Goal: Find specific page/section: Find specific page/section

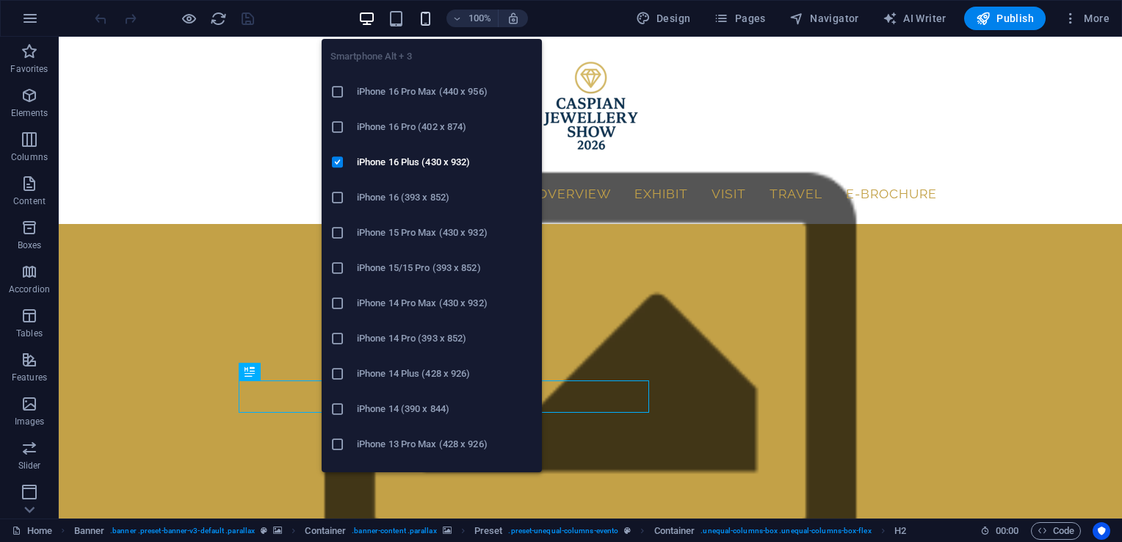
click at [427, 18] on icon "button" at bounding box center [425, 18] width 17 height 17
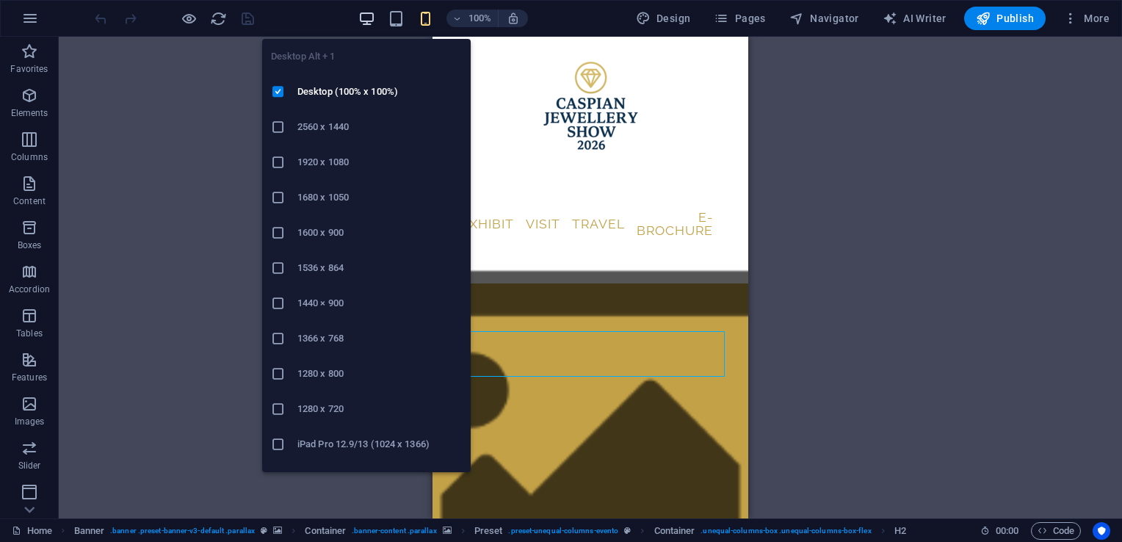
click at [369, 20] on icon "button" at bounding box center [366, 18] width 17 height 17
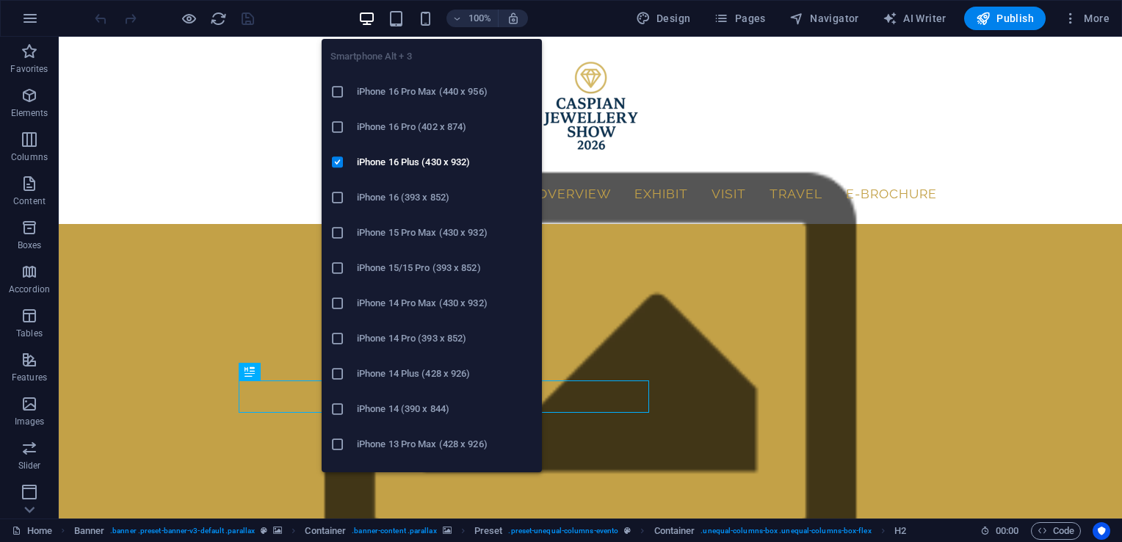
click at [422, 27] on div "Smartphone Alt + 3 iPhone 16 Pro Max (440 x 956) iPhone 16 Pro (402 x 874) iPho…" at bounding box center [432, 249] width 220 height 445
click at [430, 15] on icon "button" at bounding box center [425, 18] width 17 height 17
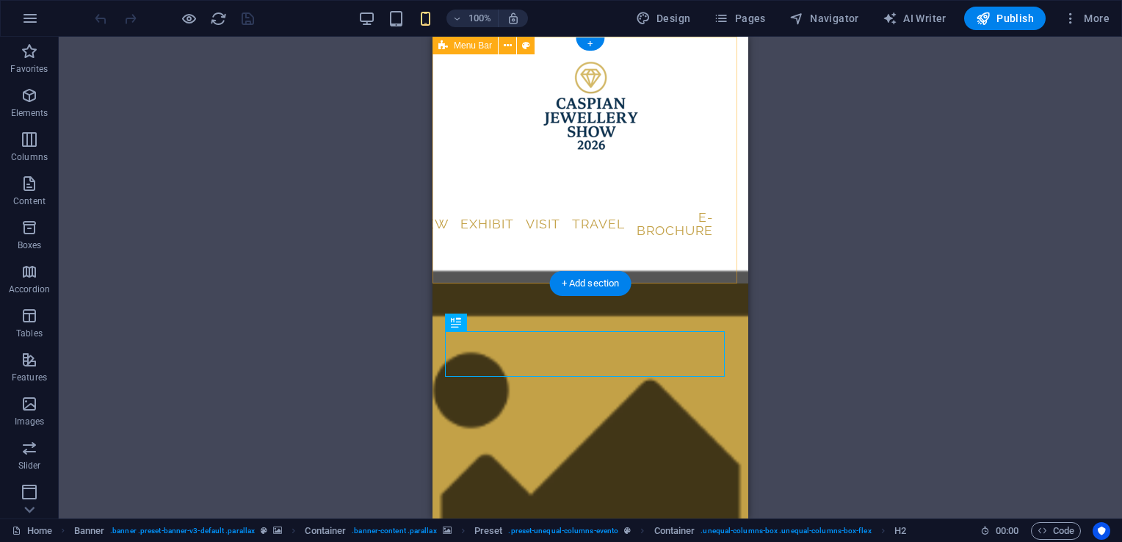
click at [434, 223] on div "Home General Info Sponsorship About Caspian Jewellery Show Event Code of Conduc…" at bounding box center [591, 160] width 316 height 247
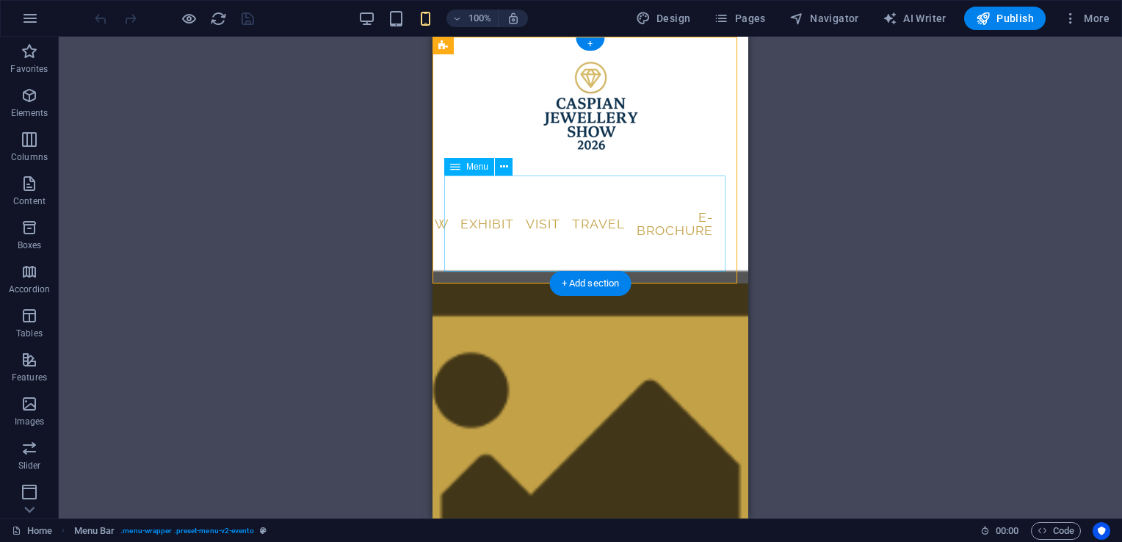
click at [478, 217] on nav "Home General Info Sponsorship About Caspian Jewellery Show Event Code of Conduc…" at bounding box center [590, 224] width 292 height 96
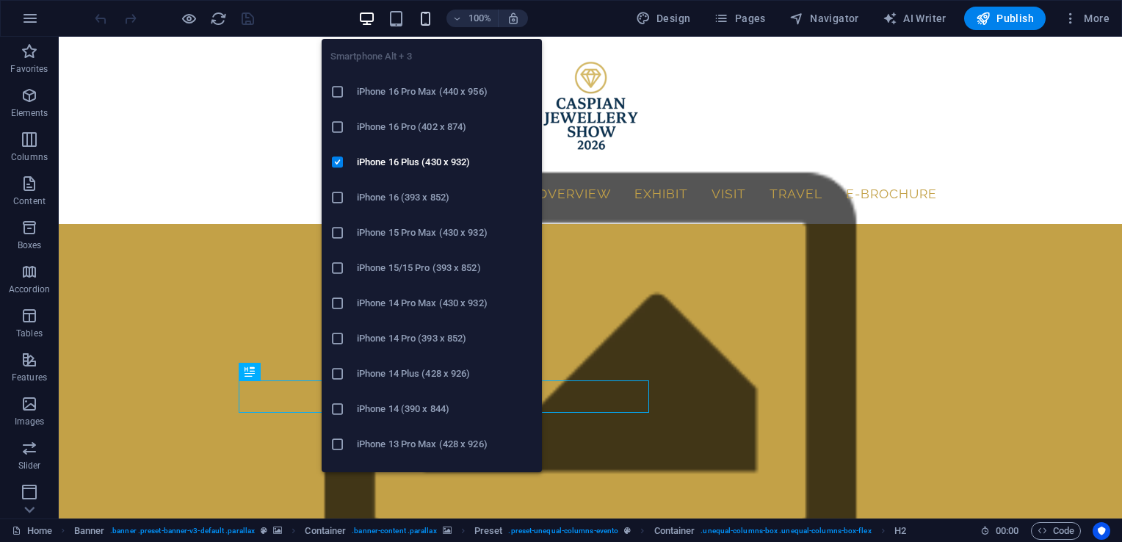
click at [429, 22] on icon "button" at bounding box center [425, 18] width 17 height 17
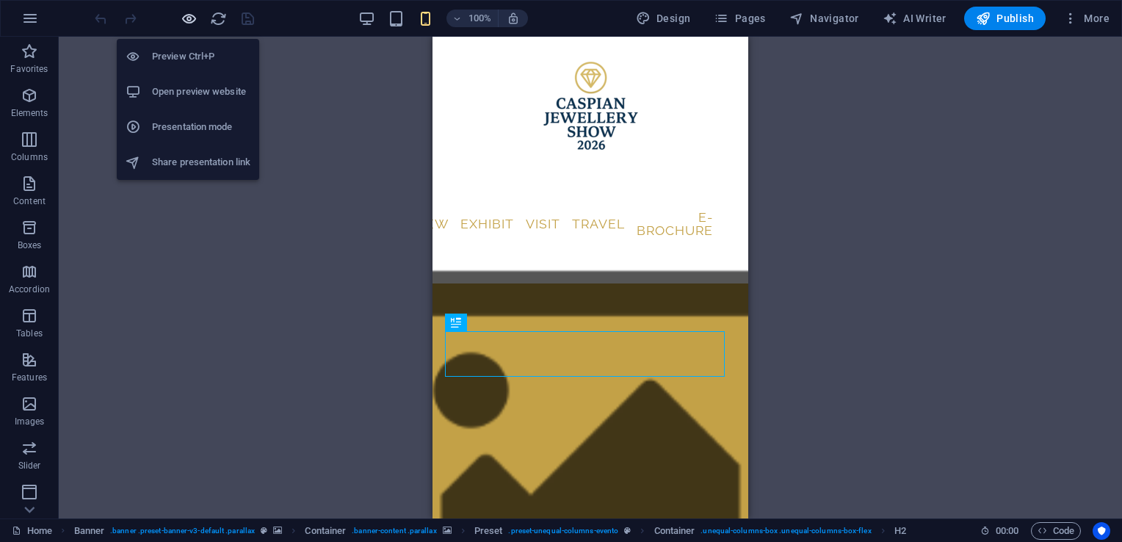
click at [189, 19] on icon "button" at bounding box center [189, 18] width 17 height 17
